Goal: Transaction & Acquisition: Download file/media

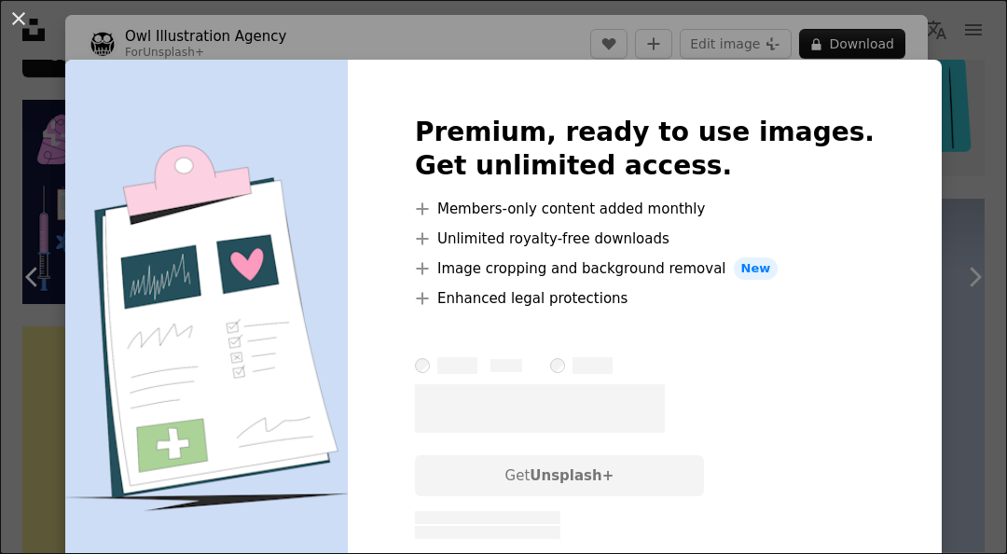
scroll to position [0, 342]
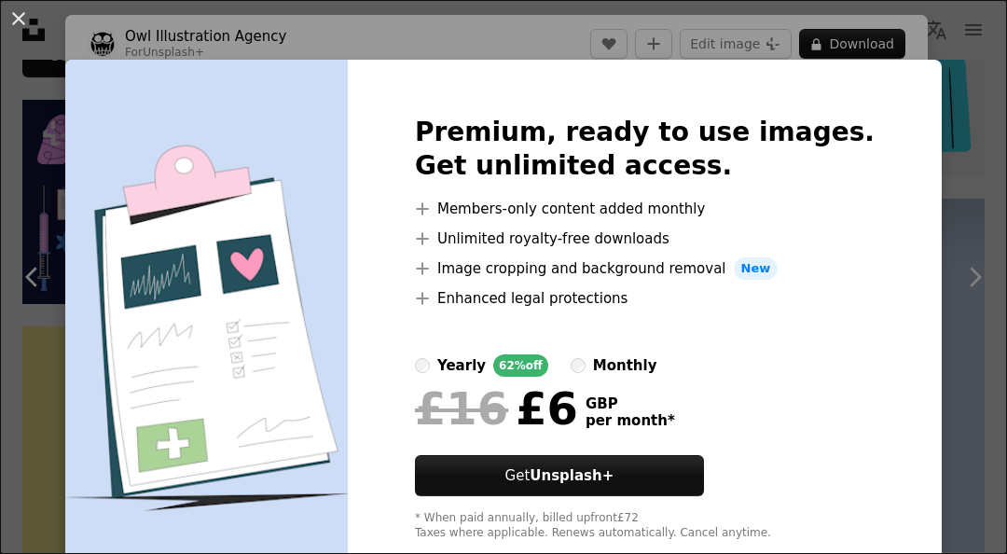
click at [956, 199] on div "An X shape Premium, ready to use images. Get unlimited access. A plus sign Memb…" at bounding box center [503, 277] width 1007 height 554
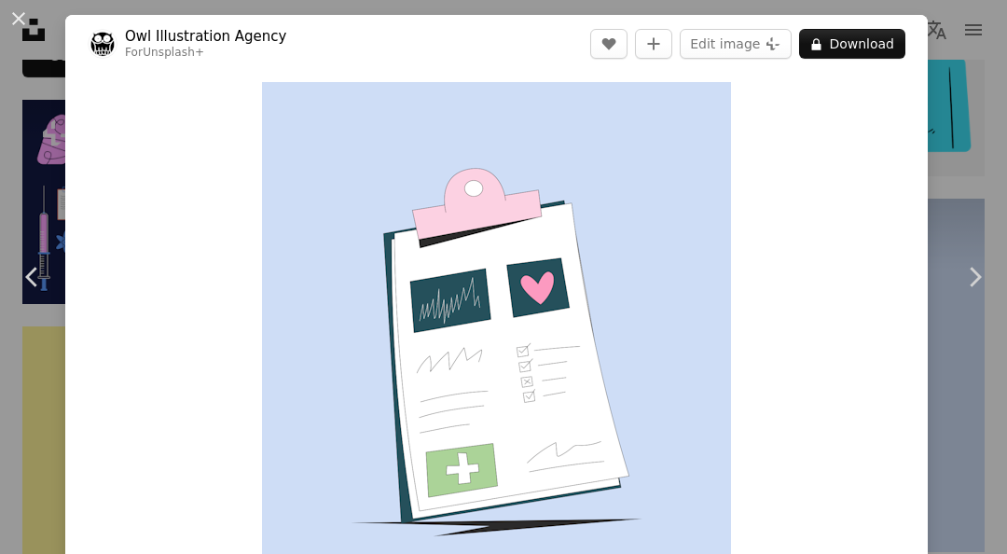
click at [24, 14] on button "An X shape" at bounding box center [18, 18] width 22 height 22
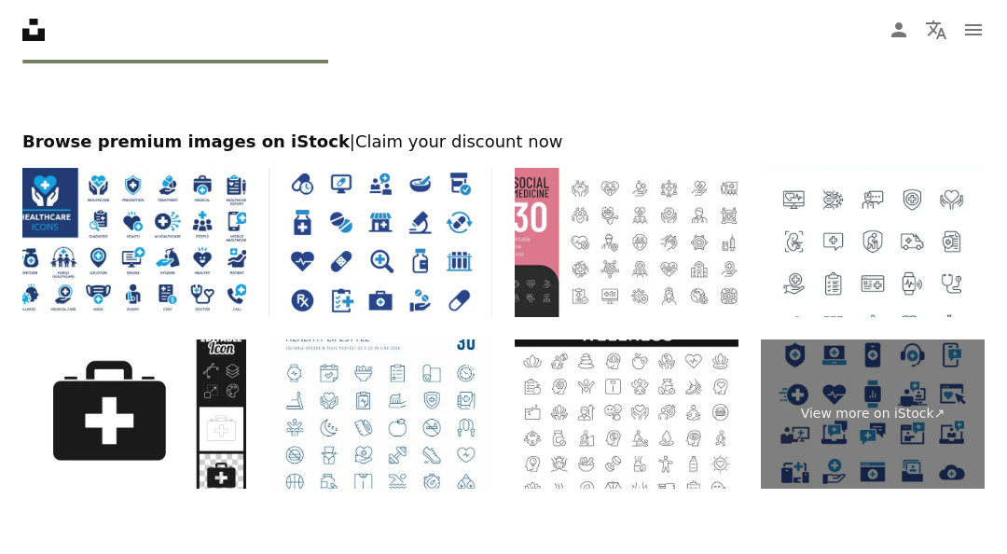
scroll to position [2871, 0]
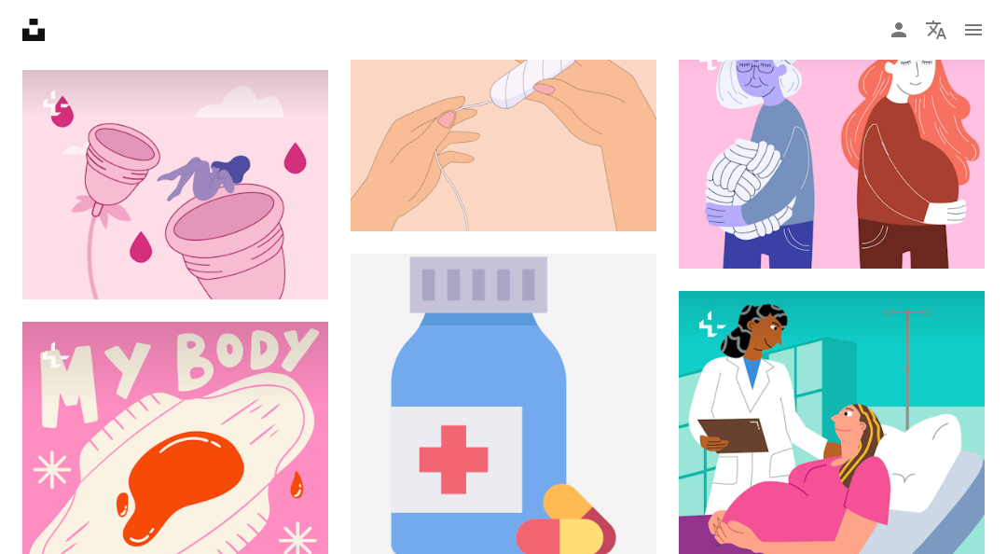
scroll to position [30931, 0]
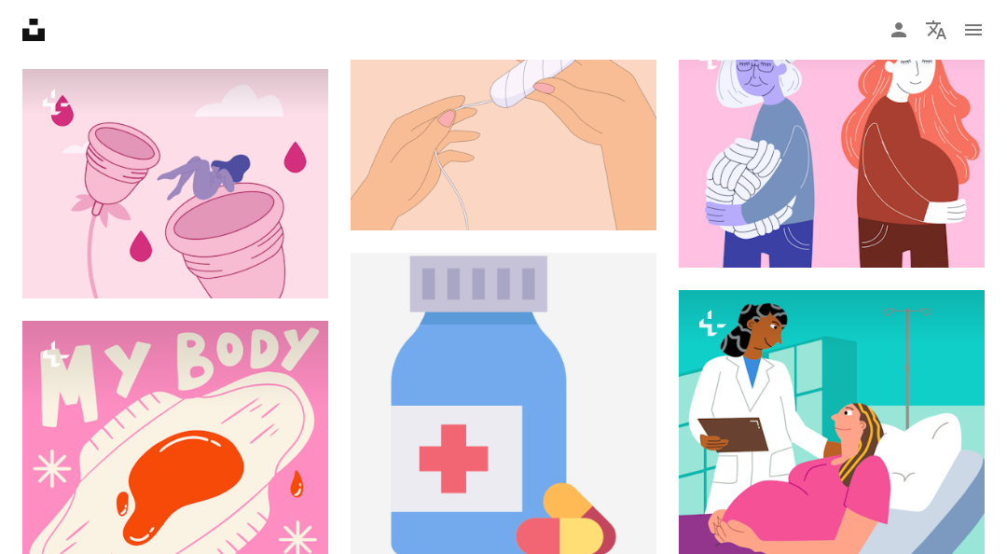
click at [533, 449] on img at bounding box center [504, 406] width 306 height 306
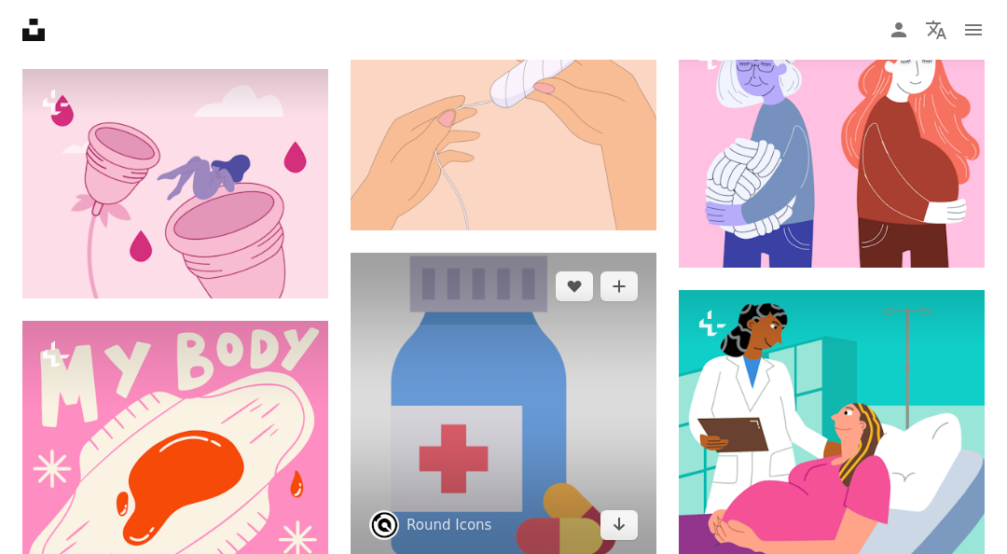
click at [623, 525] on icon "Choose download format" at bounding box center [620, 524] width 12 height 13
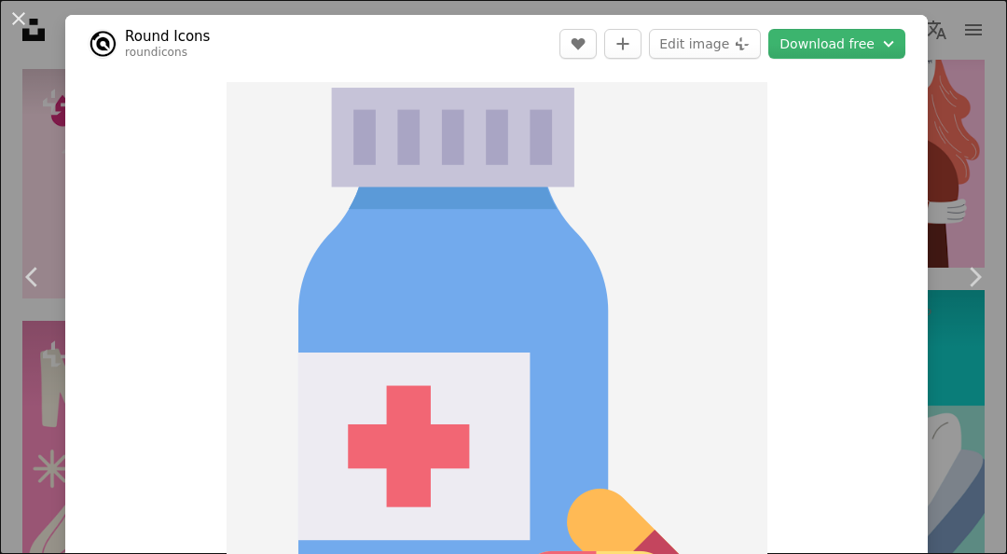
click at [853, 38] on button "Download free Chevron down" at bounding box center [837, 44] width 137 height 30
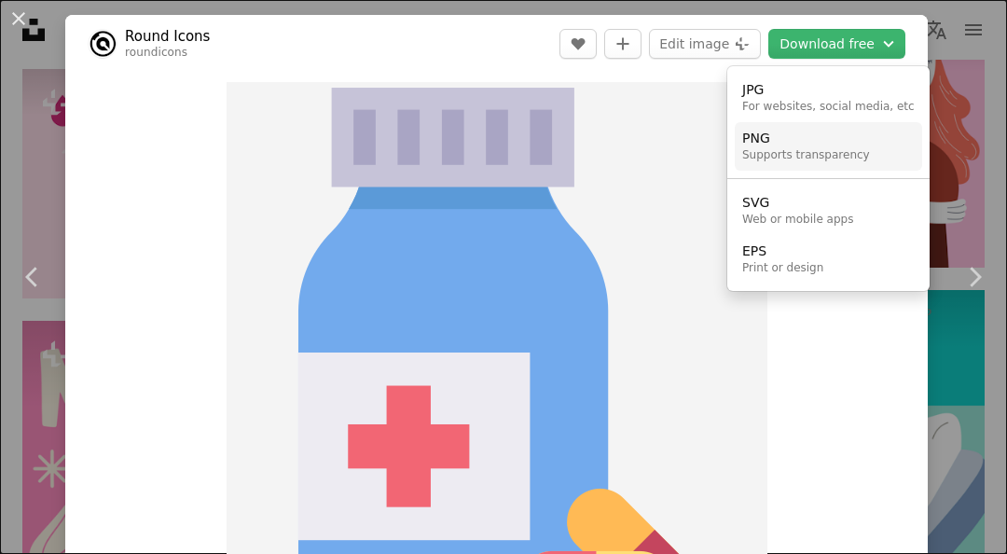
click at [820, 149] on div "Supports transparency" at bounding box center [806, 155] width 128 height 15
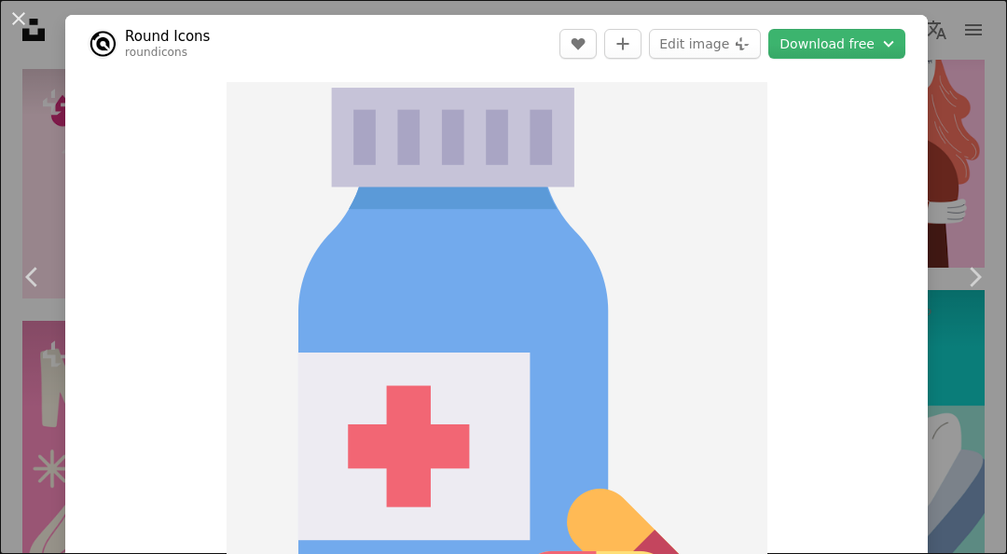
scroll to position [31013, 0]
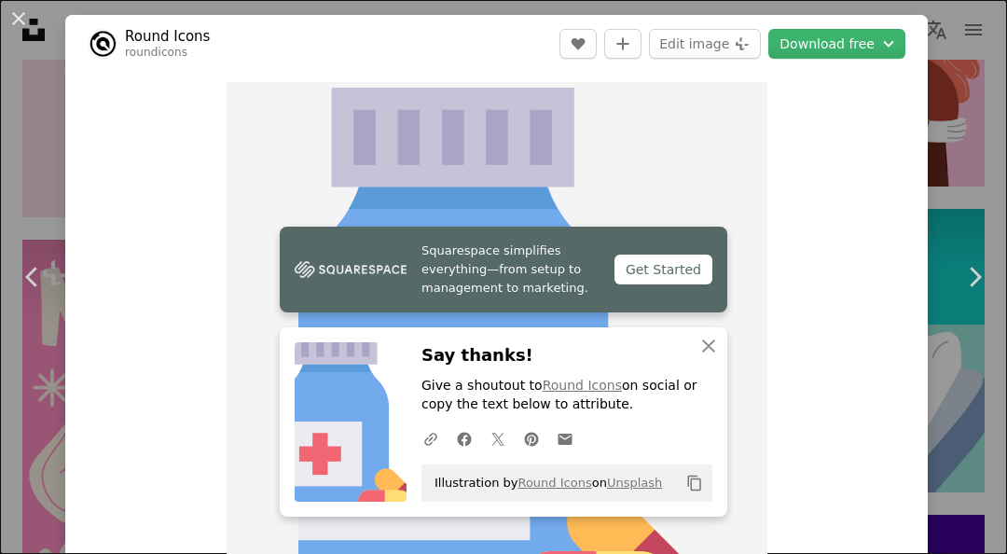
click at [703, 357] on icon "An X shape" at bounding box center [709, 346] width 22 height 22
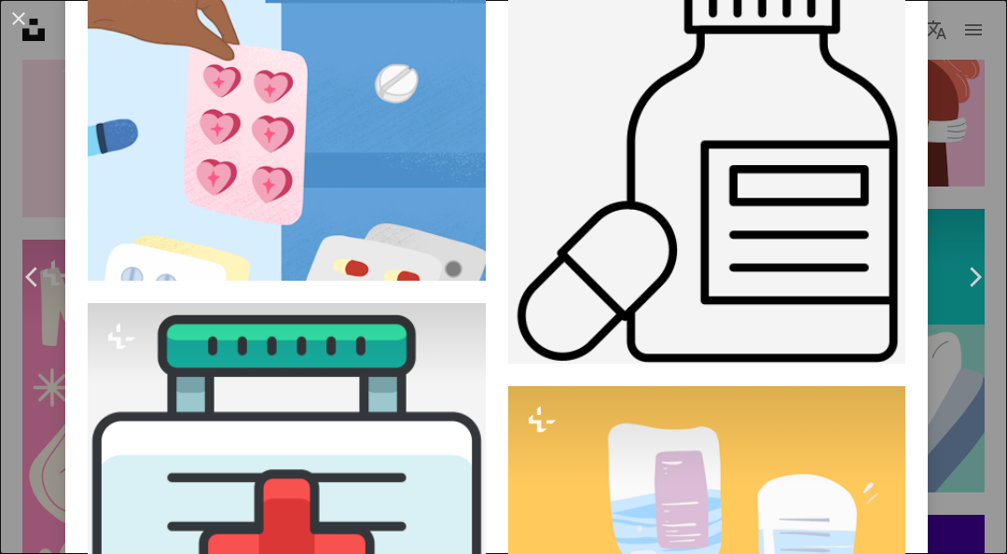
scroll to position [4583, 0]
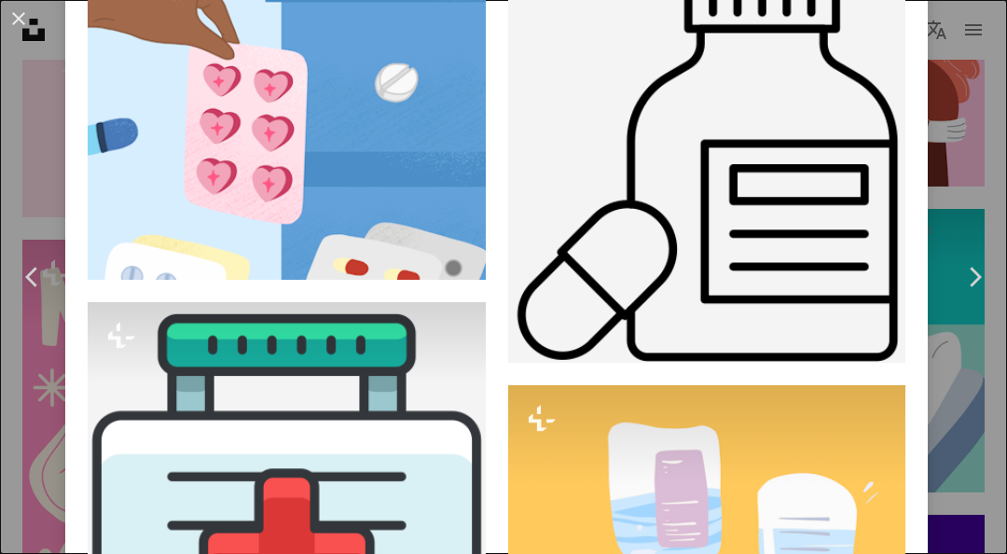
click at [19, 19] on button "An X shape" at bounding box center [18, 18] width 22 height 22
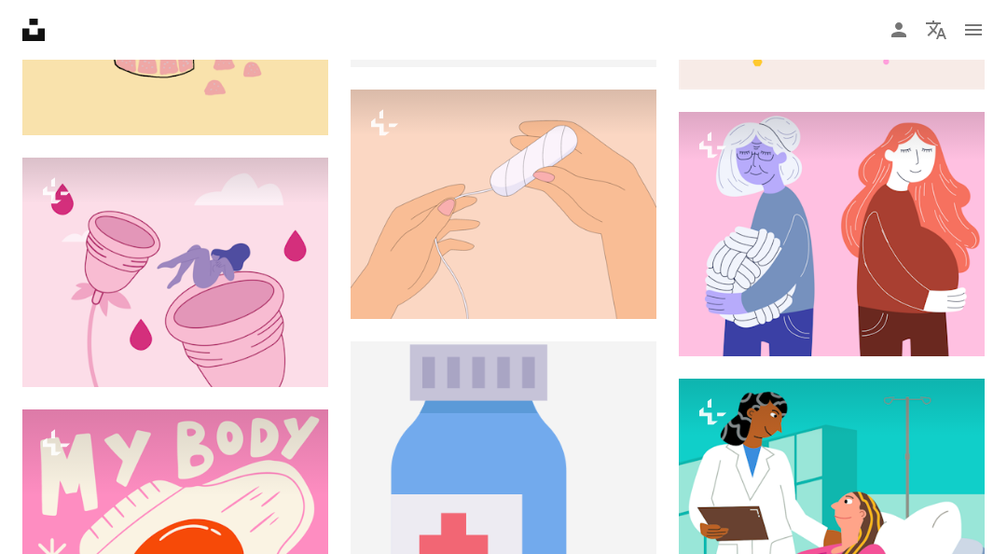
scroll to position [30827, 0]
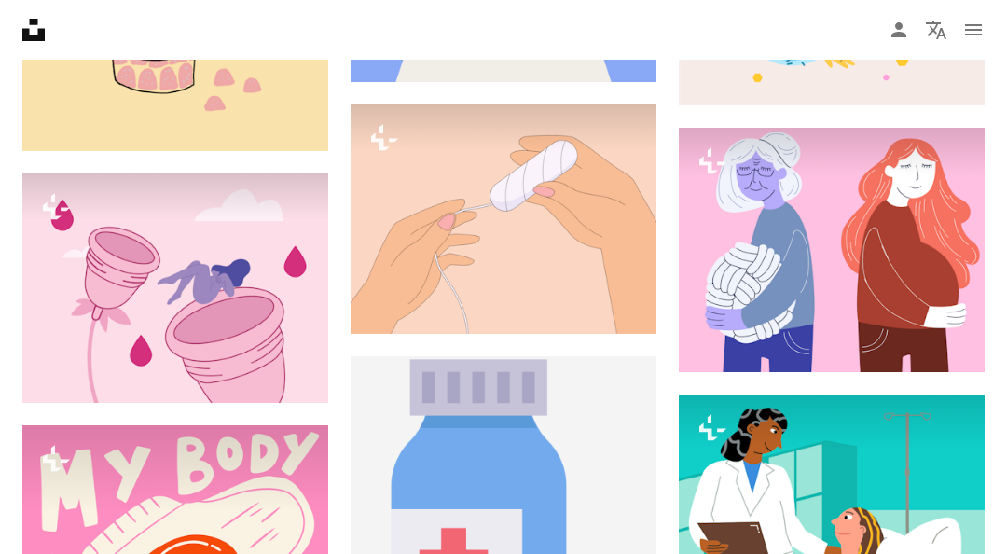
click at [666, 16] on nav "Unsplash logo Unsplash Home A photo Pen Tool A compass A stack of folders Downl…" at bounding box center [503, 30] width 1007 height 60
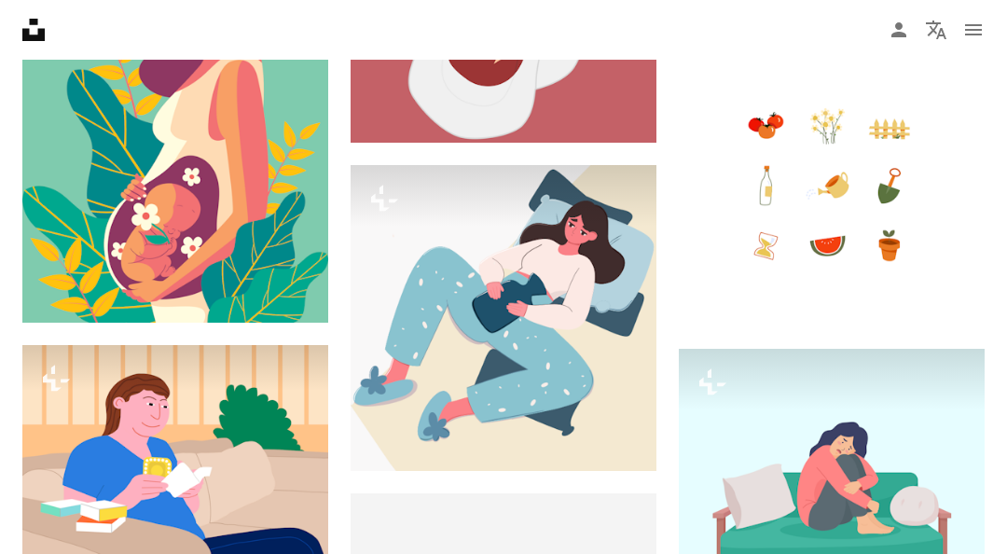
scroll to position [34876, 0]
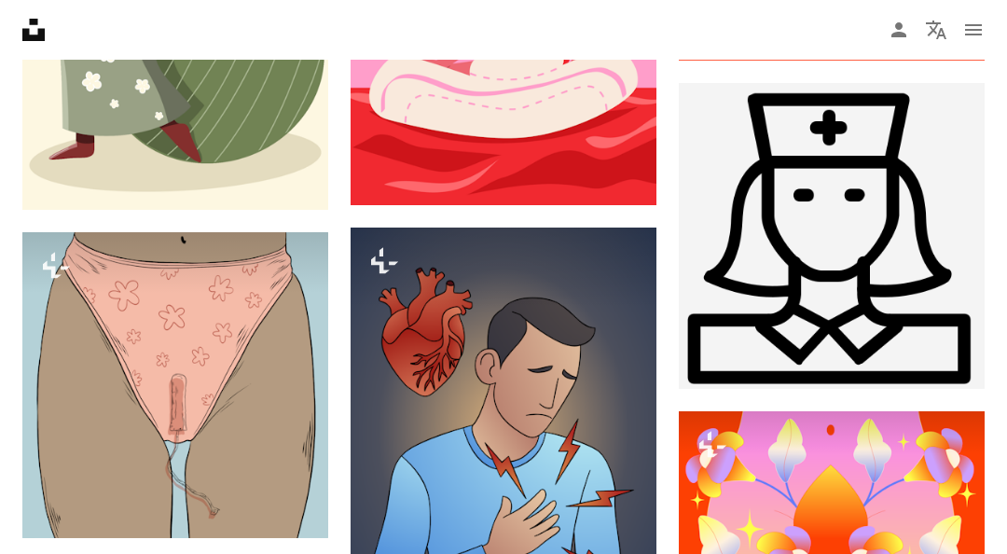
click at [977, 33] on icon "navigation menu" at bounding box center [974, 30] width 22 height 22
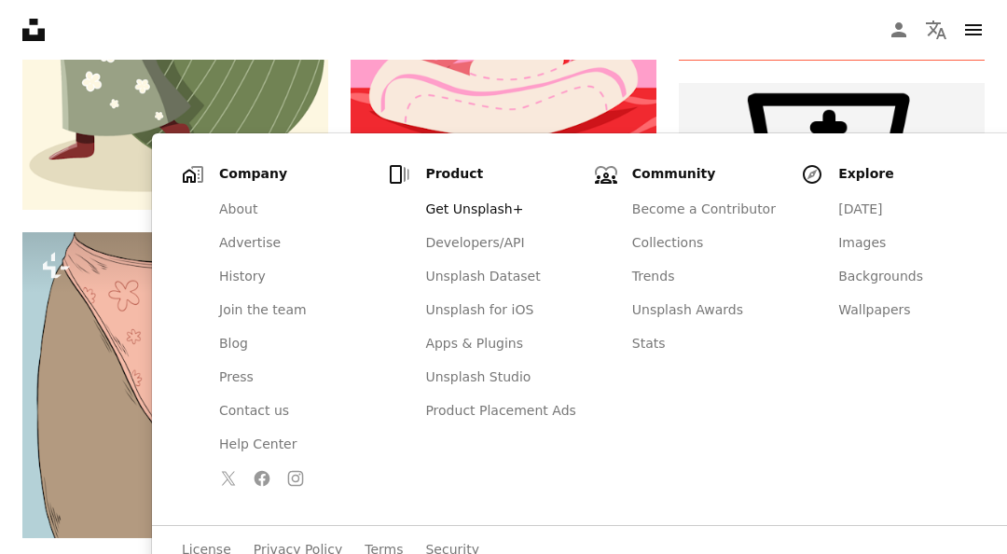
scroll to position [34957, 0]
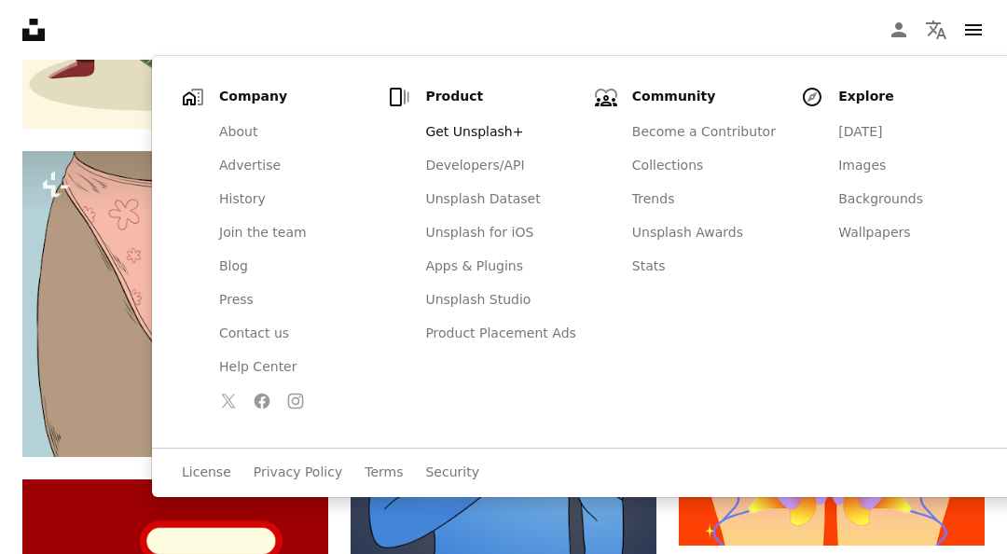
click at [977, 33] on icon "navigation menu" at bounding box center [974, 30] width 22 height 22
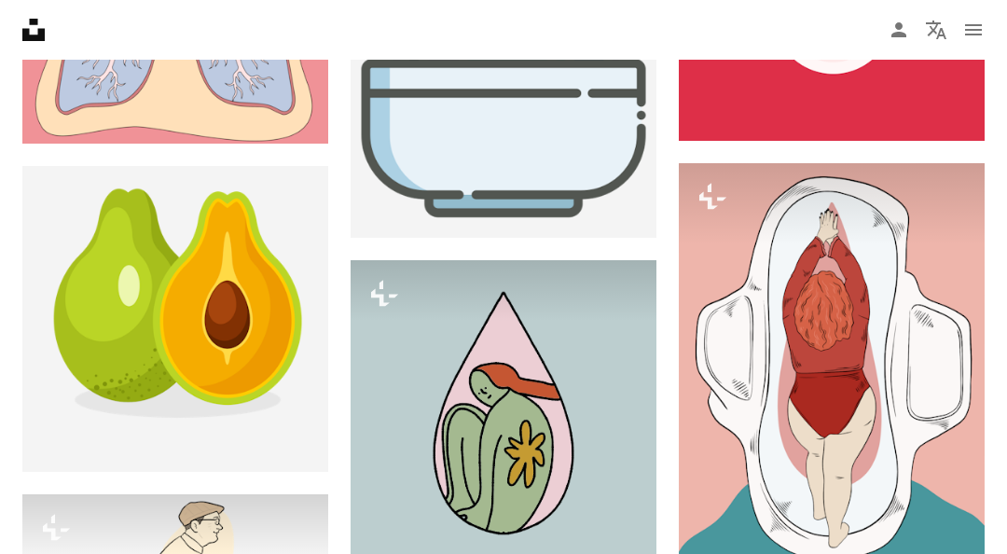
scroll to position [44305, 0]
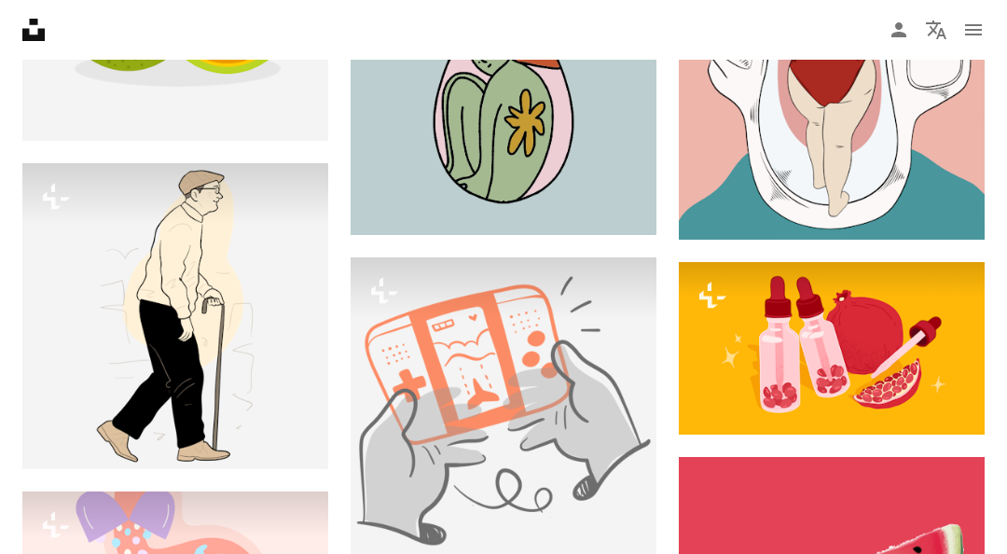
click at [213, 367] on img at bounding box center [175, 316] width 306 height 306
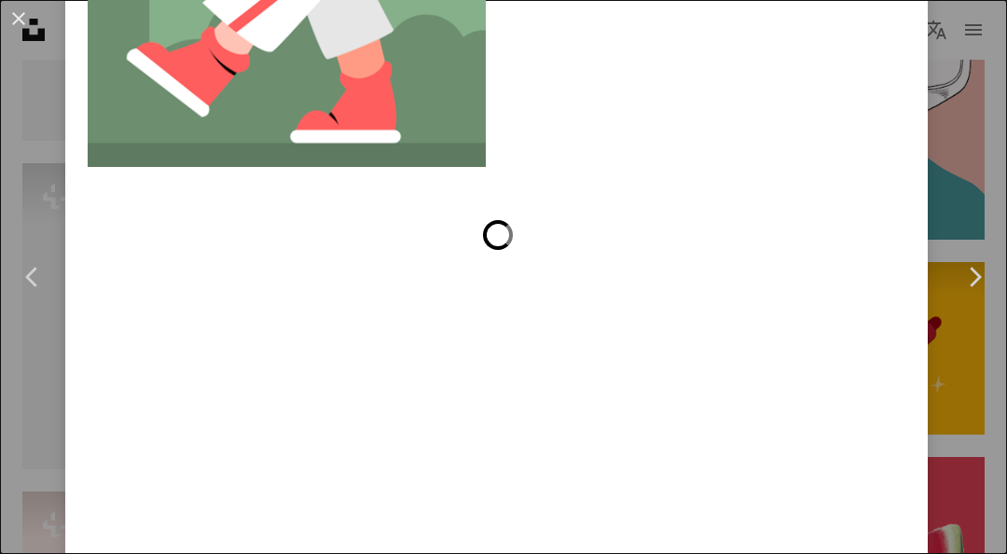
scroll to position [18234, 0]
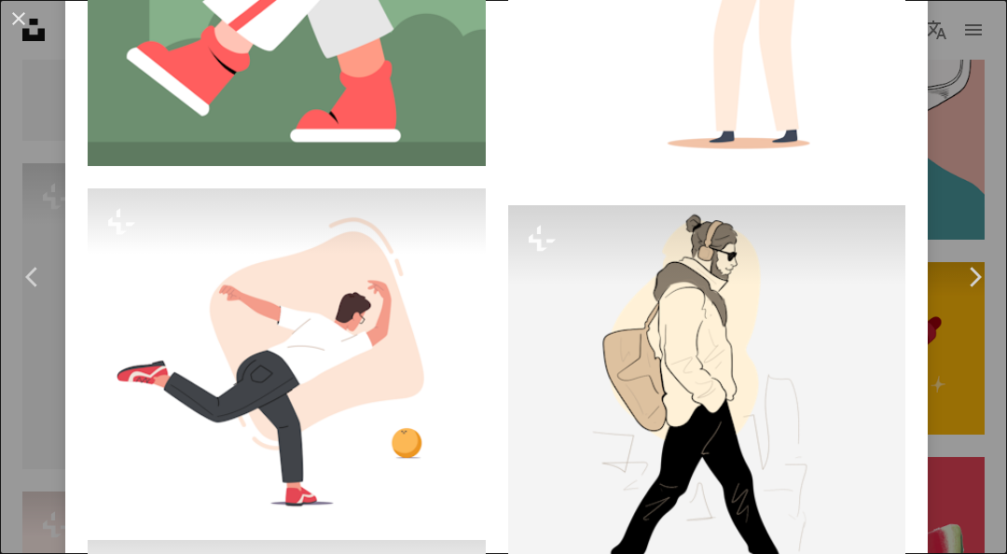
click at [30, 17] on button "An X shape" at bounding box center [18, 18] width 22 height 22
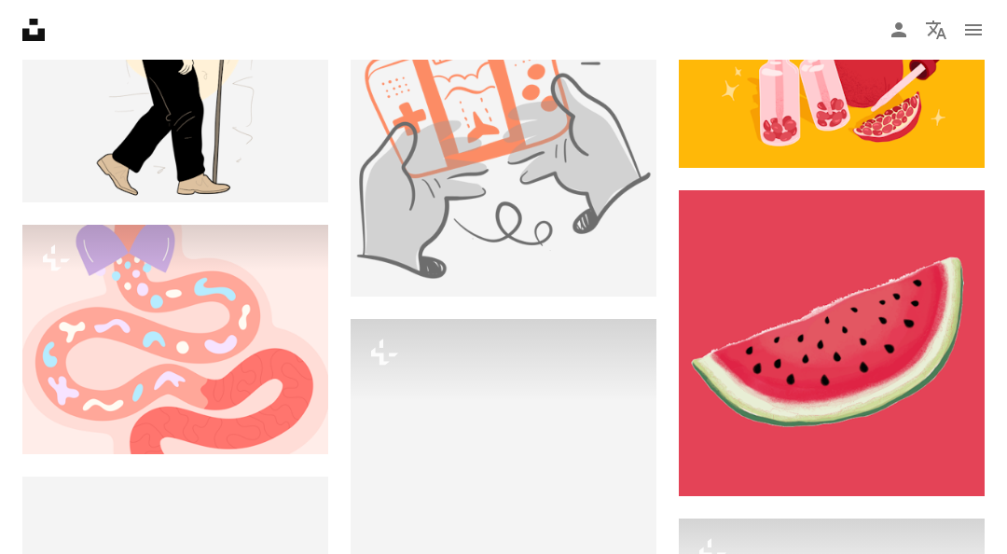
scroll to position [44959, 0]
